Goal: Task Accomplishment & Management: Manage account settings

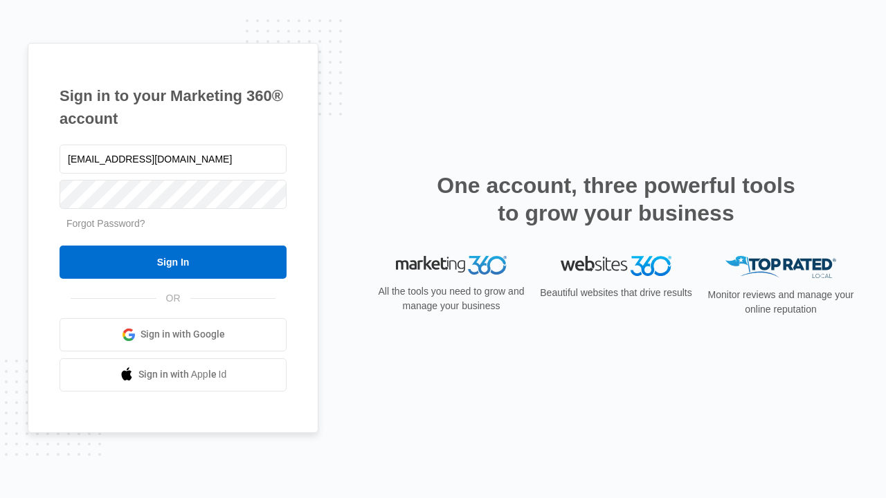
type input "dankie614@gmail.com"
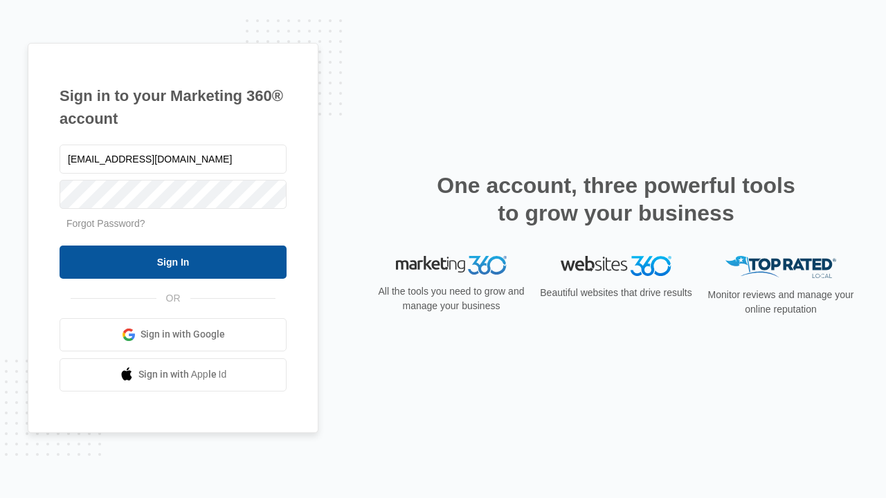
click at [173, 262] on input "Sign In" at bounding box center [173, 262] width 227 height 33
